Goal: Answer question/provide support: Share knowledge or assist other users

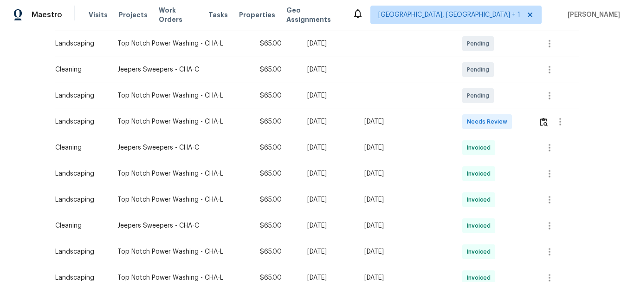
scroll to position [186, 0]
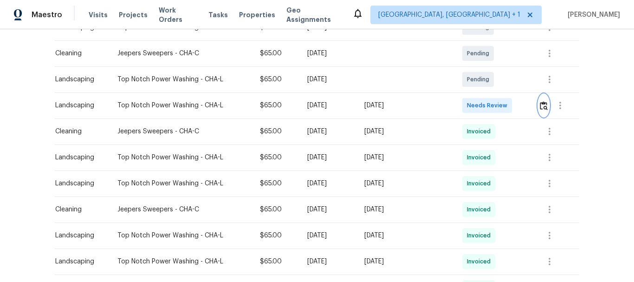
click at [540, 106] on img "button" at bounding box center [544, 105] width 8 height 9
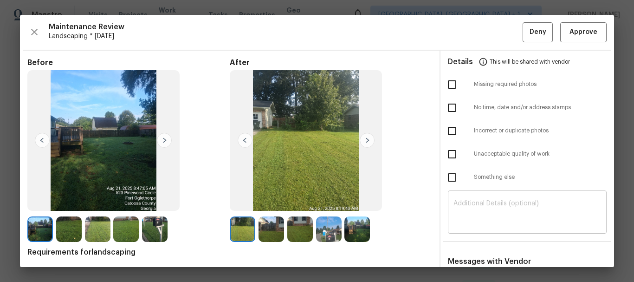
click at [514, 203] on textarea at bounding box center [528, 213] width 148 height 26
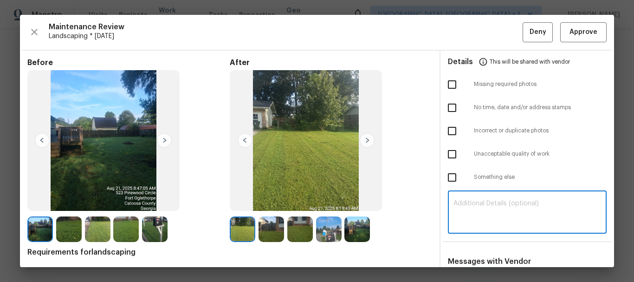
paste textarea "Maintenance Audit Team: Hello! Unfortunately this landscaping visit completed o…"
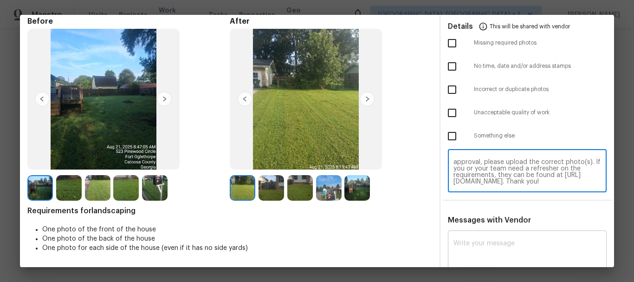
scroll to position [93, 0]
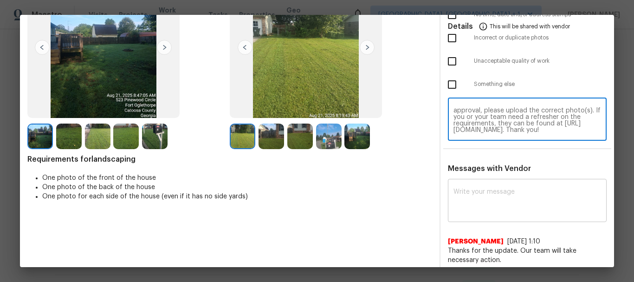
type textarea "Maintenance Audit Team: Hello! Unfortunately this landscaping visit completed o…"
click at [505, 204] on textarea at bounding box center [528, 201] width 148 height 26
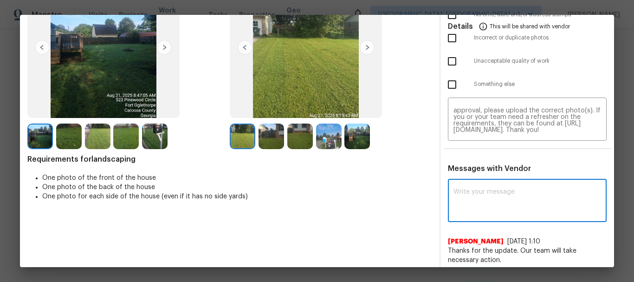
paste textarea "Maintenance Audit Team: Hello! Unfortunately this landscaping visit completed o…"
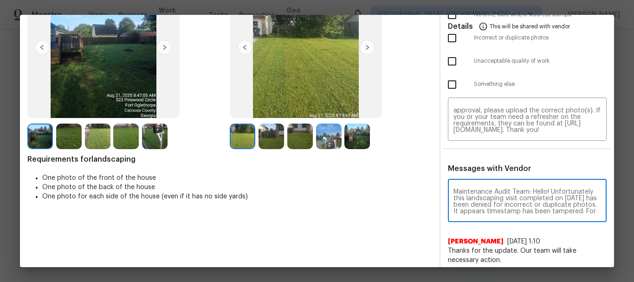
scroll to position [52, 0]
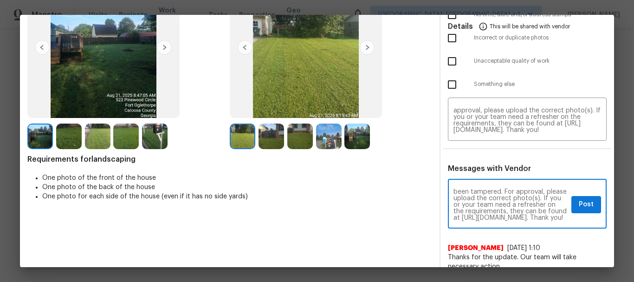
type textarea "Maintenance Audit Team: Hello! Unfortunately this landscaping visit completed o…"
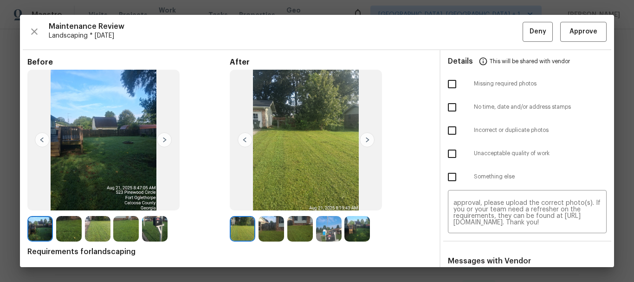
scroll to position [0, 0]
click at [446, 130] on input "checkbox" at bounding box center [451, 130] width 19 height 19
checkbox input "true"
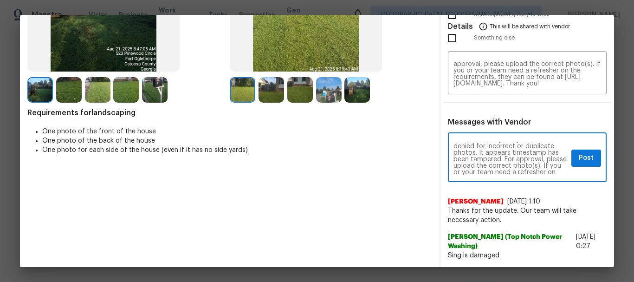
scroll to position [17, 0]
drag, startPoint x: 498, startPoint y: 146, endPoint x: 498, endPoint y: 154, distance: 7.4
click at [498, 154] on textarea "Maintenance Audit Team: Hello! Unfortunately this landscaping visit completed o…" at bounding box center [511, 158] width 114 height 32
click at [491, 150] on textarea "Maintenance Audit Team: Hello! Unfortunately this landscaping visit completed o…" at bounding box center [511, 158] width 114 height 32
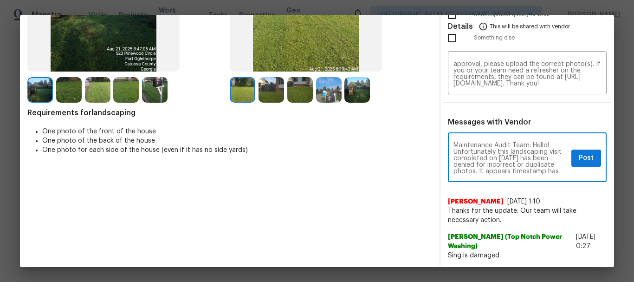
click at [491, 150] on textarea "Maintenance Audit Team: Hello! Unfortunately this landscaping visit completed o…" at bounding box center [511, 158] width 114 height 32
paste textarea "in before and after section"
type textarea "Maintenance Audit Team: Hello! Unfortunately this landscaping visit completed o…"
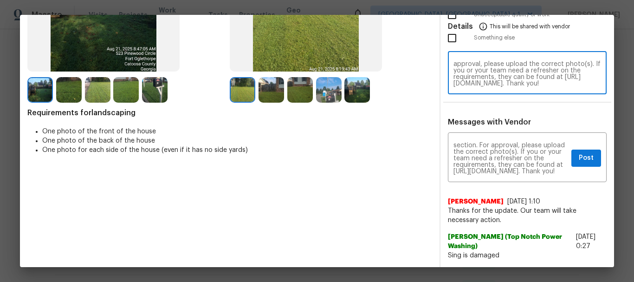
click at [498, 83] on textarea "Maintenance Audit Team: Hello! Unfortunately this landscaping visit completed o…" at bounding box center [528, 74] width 148 height 26
paste textarea "in before and after section"
type textarea "Maintenance Audit Team: Hello! Unfortunately this landscaping visit completed o…"
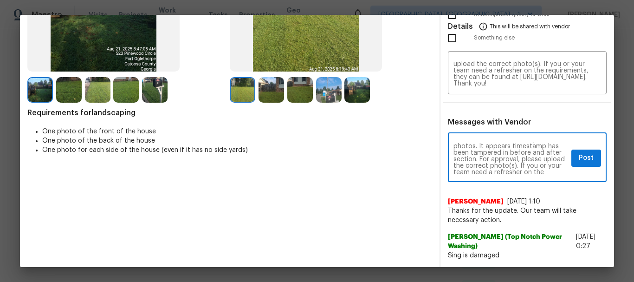
scroll to position [21, 0]
click at [572, 158] on button "Post" at bounding box center [587, 157] width 30 height 17
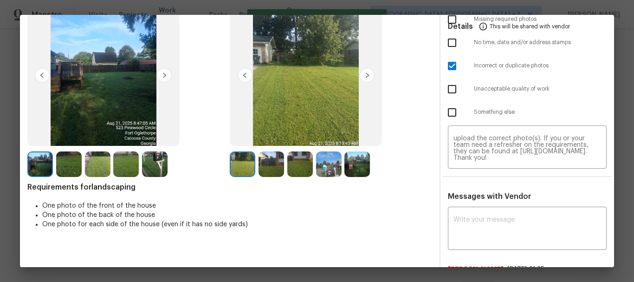
scroll to position [0, 0]
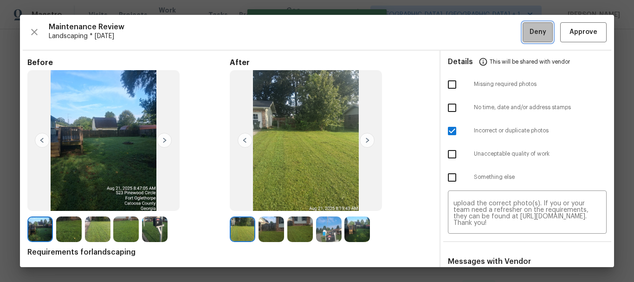
click at [530, 33] on span "Deny" at bounding box center [538, 32] width 17 height 12
